Goal: Information Seeking & Learning: Understand process/instructions

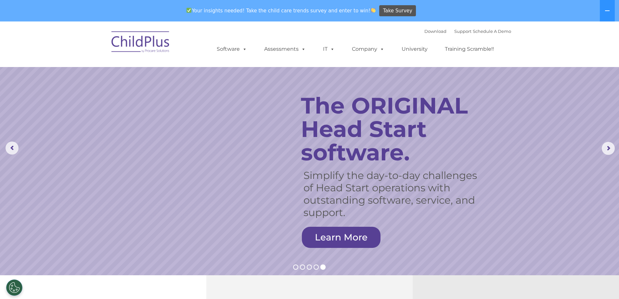
select select "MEDIUM"
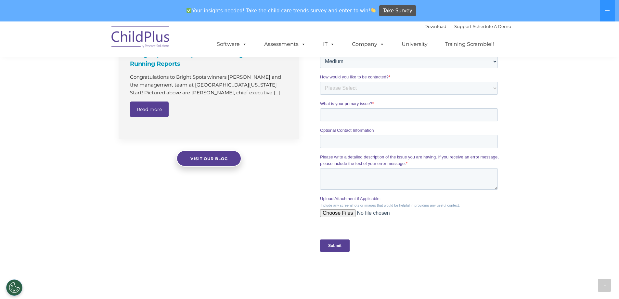
scroll to position [651, 0]
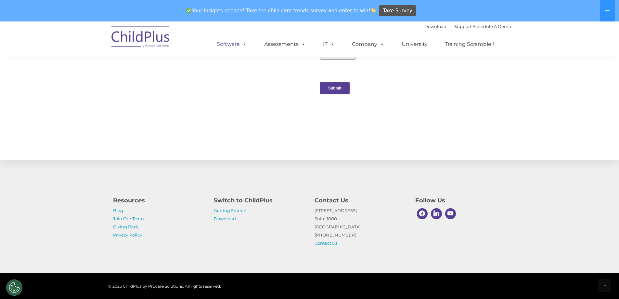
click at [230, 42] on link "Software" at bounding box center [231, 44] width 43 height 13
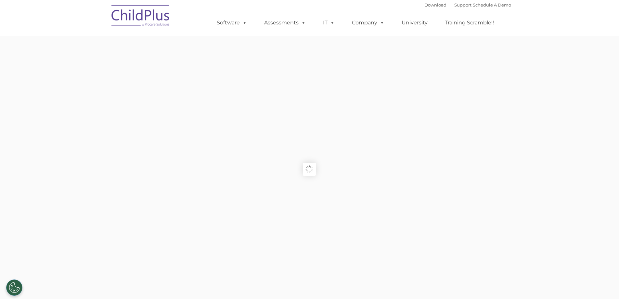
type input ""
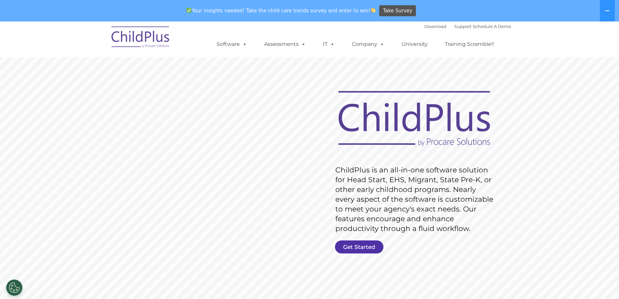
click at [355, 251] on link "Get Started" at bounding box center [359, 246] width 48 height 13
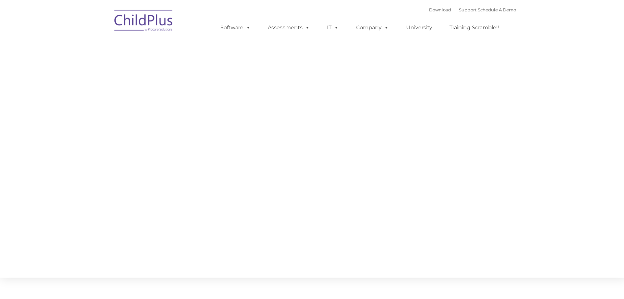
type input ""
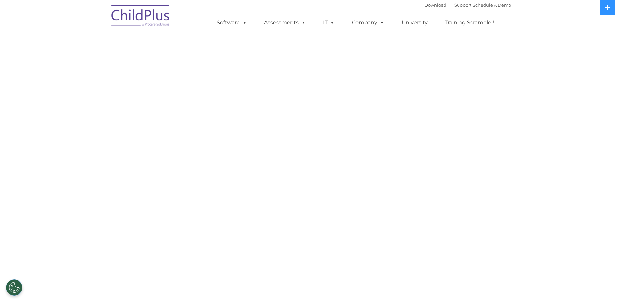
select select "MEDIUM"
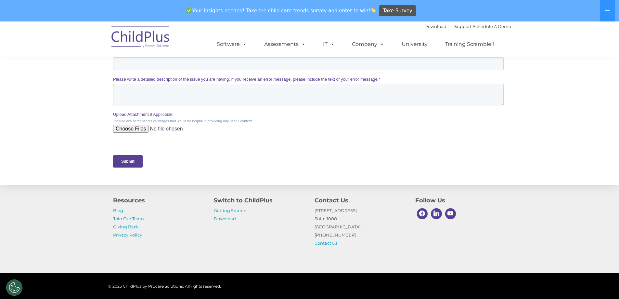
scroll to position [290, 0]
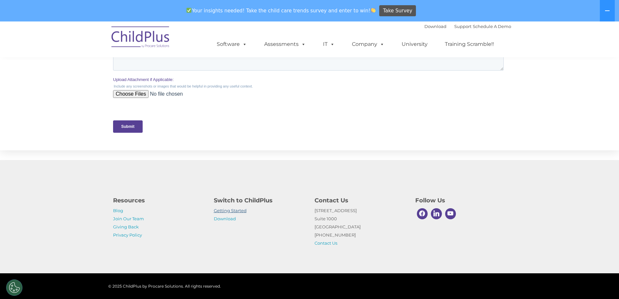
click at [238, 211] on link "Getting Started" at bounding box center [230, 210] width 33 height 5
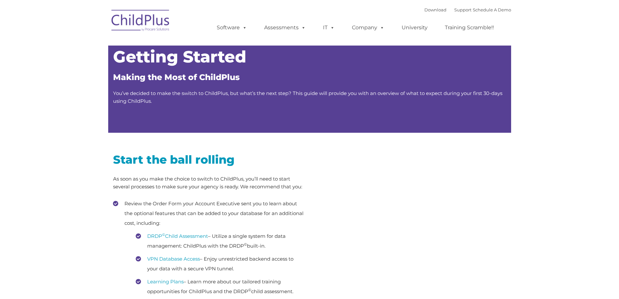
type input ""
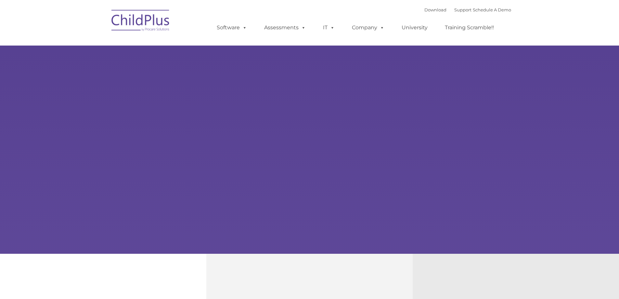
type input ""
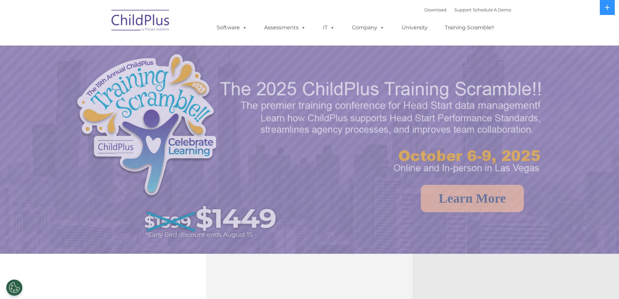
select select "MEDIUM"
